Goal: Check status: Check status

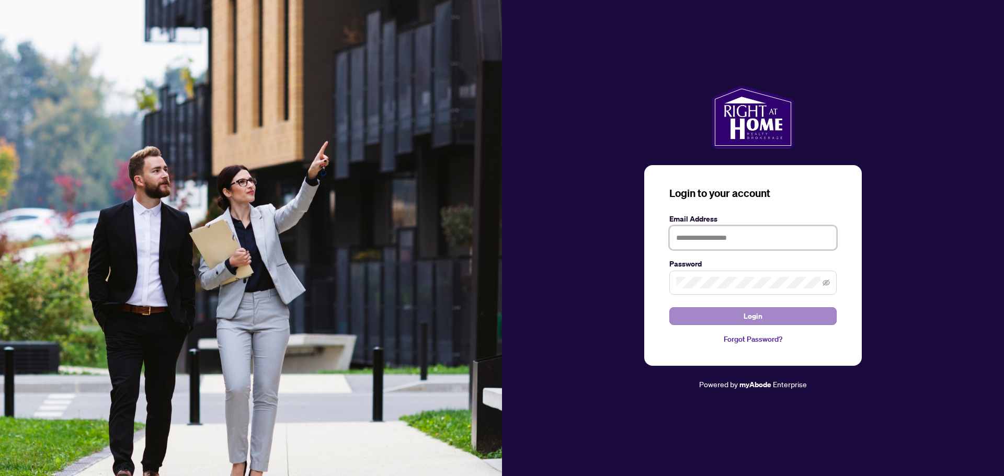
type input "**********"
click at [754, 313] on span "Login" at bounding box center [752, 316] width 19 height 17
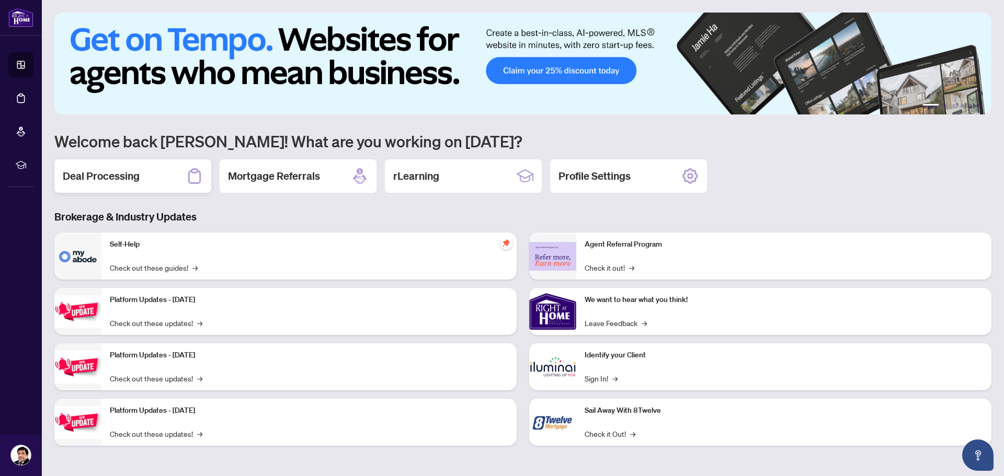
click at [110, 180] on h2 "Deal Processing" at bounding box center [101, 176] width 77 height 15
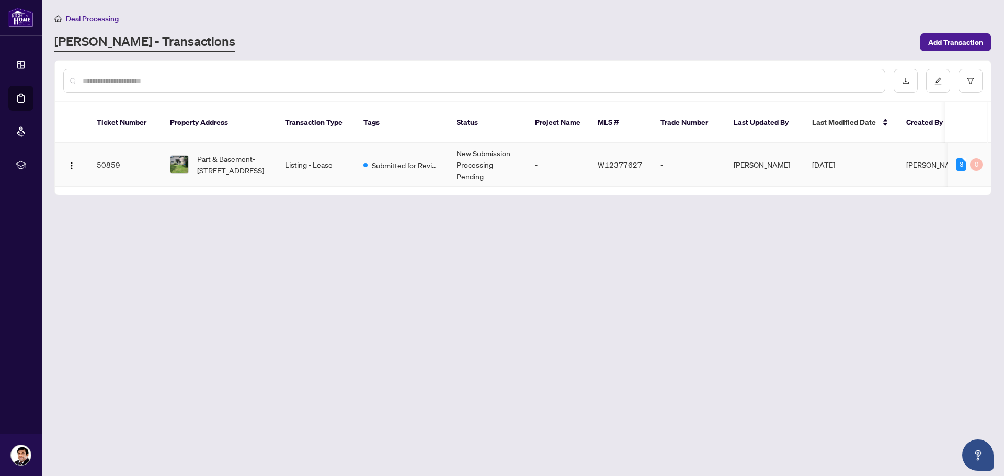
click at [107, 155] on td "50859" at bounding box center [124, 164] width 73 height 43
